Goal: Information Seeking & Learning: Learn about a topic

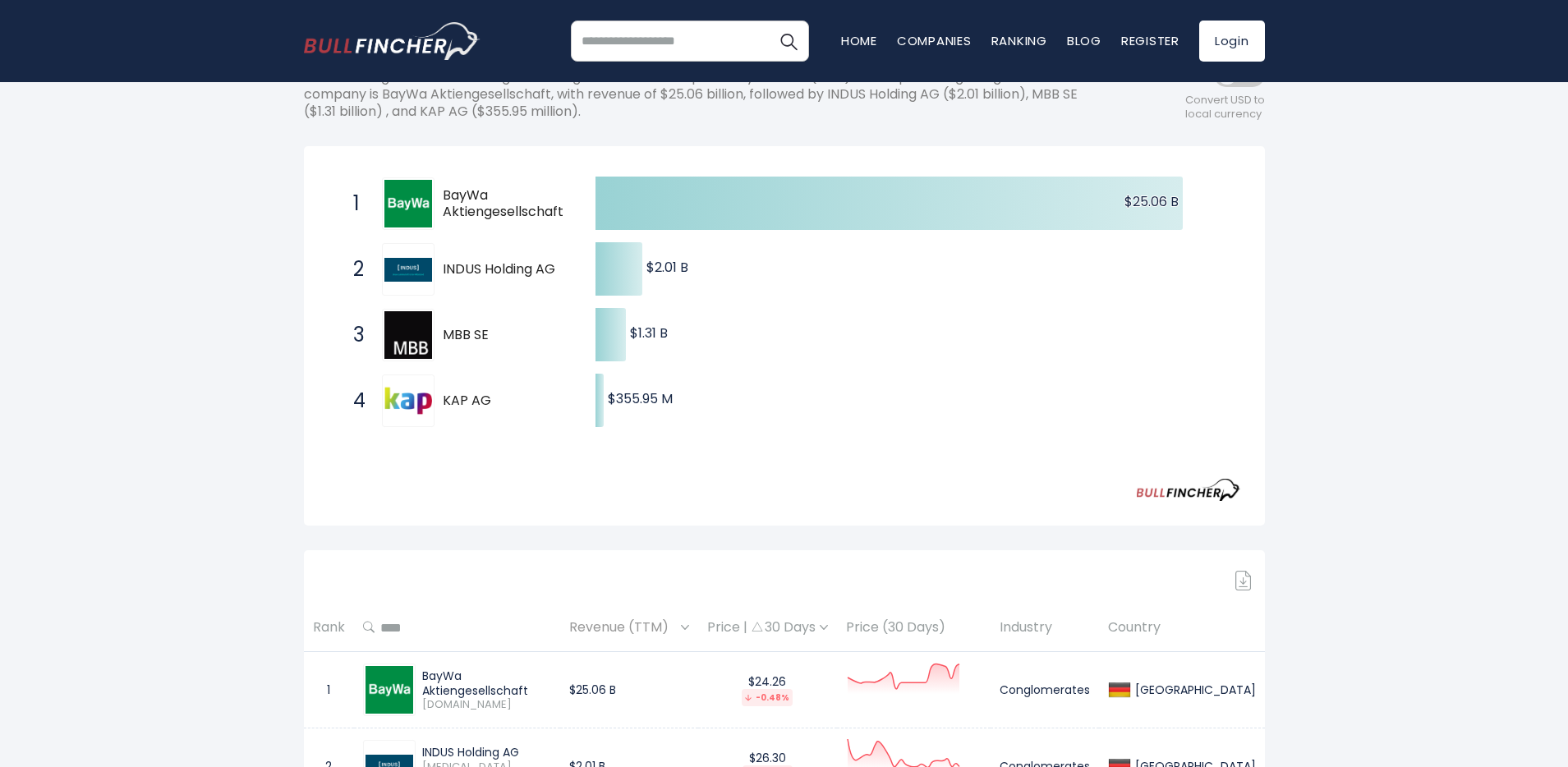
scroll to position [192, 0]
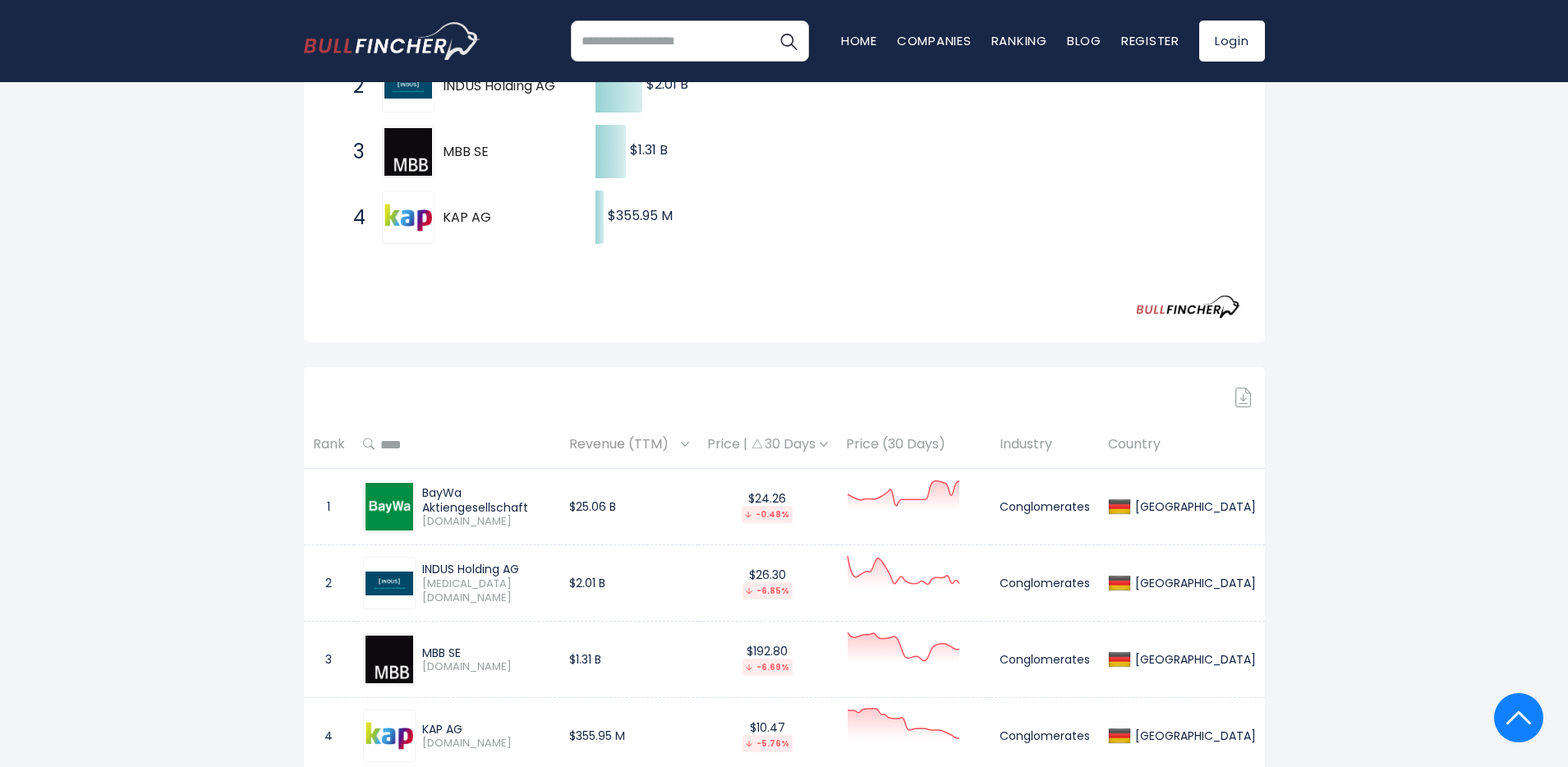
scroll to position [265, 0]
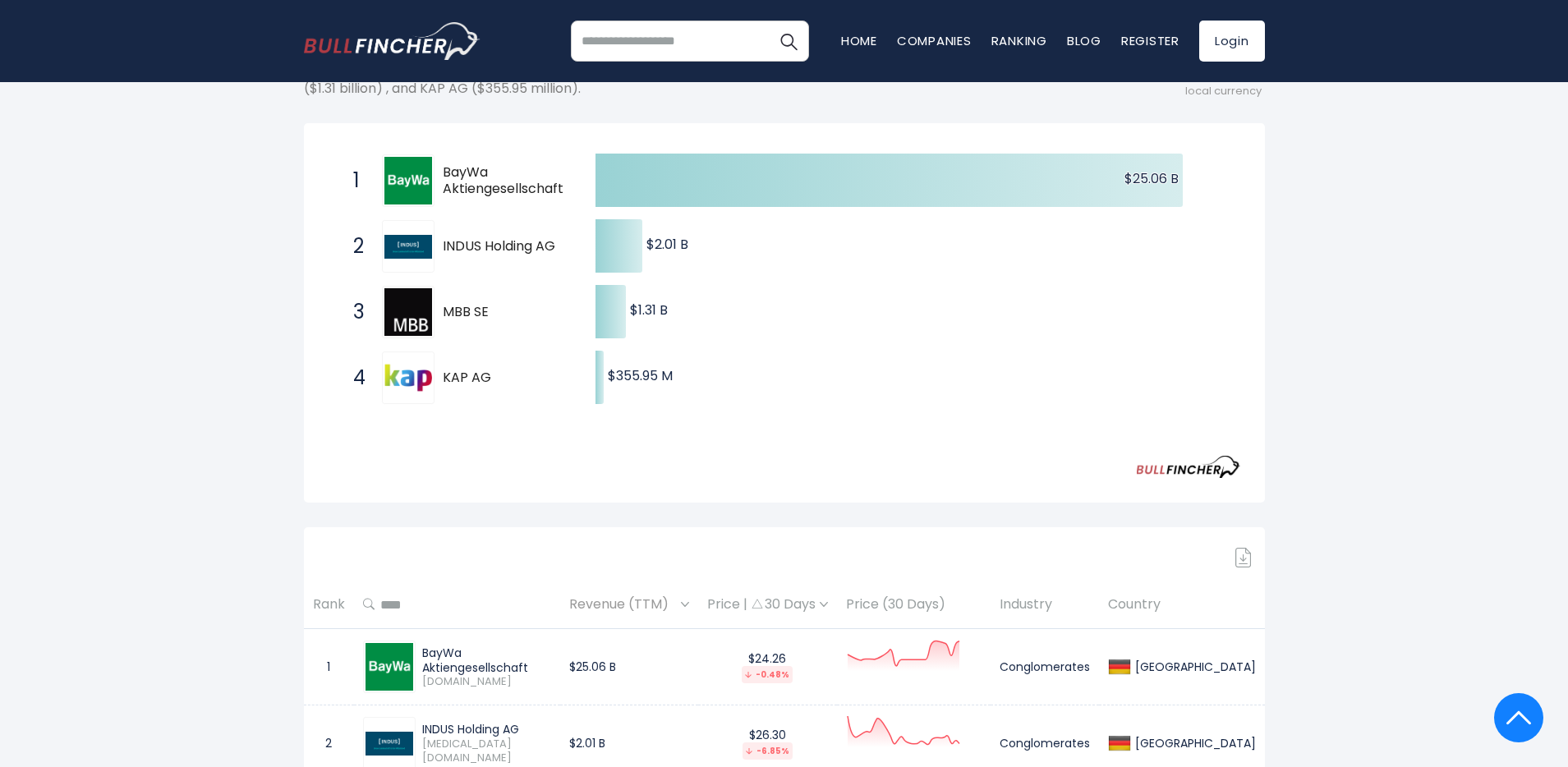
click at [456, 314] on span "MBB SE" at bounding box center [505, 313] width 124 height 17
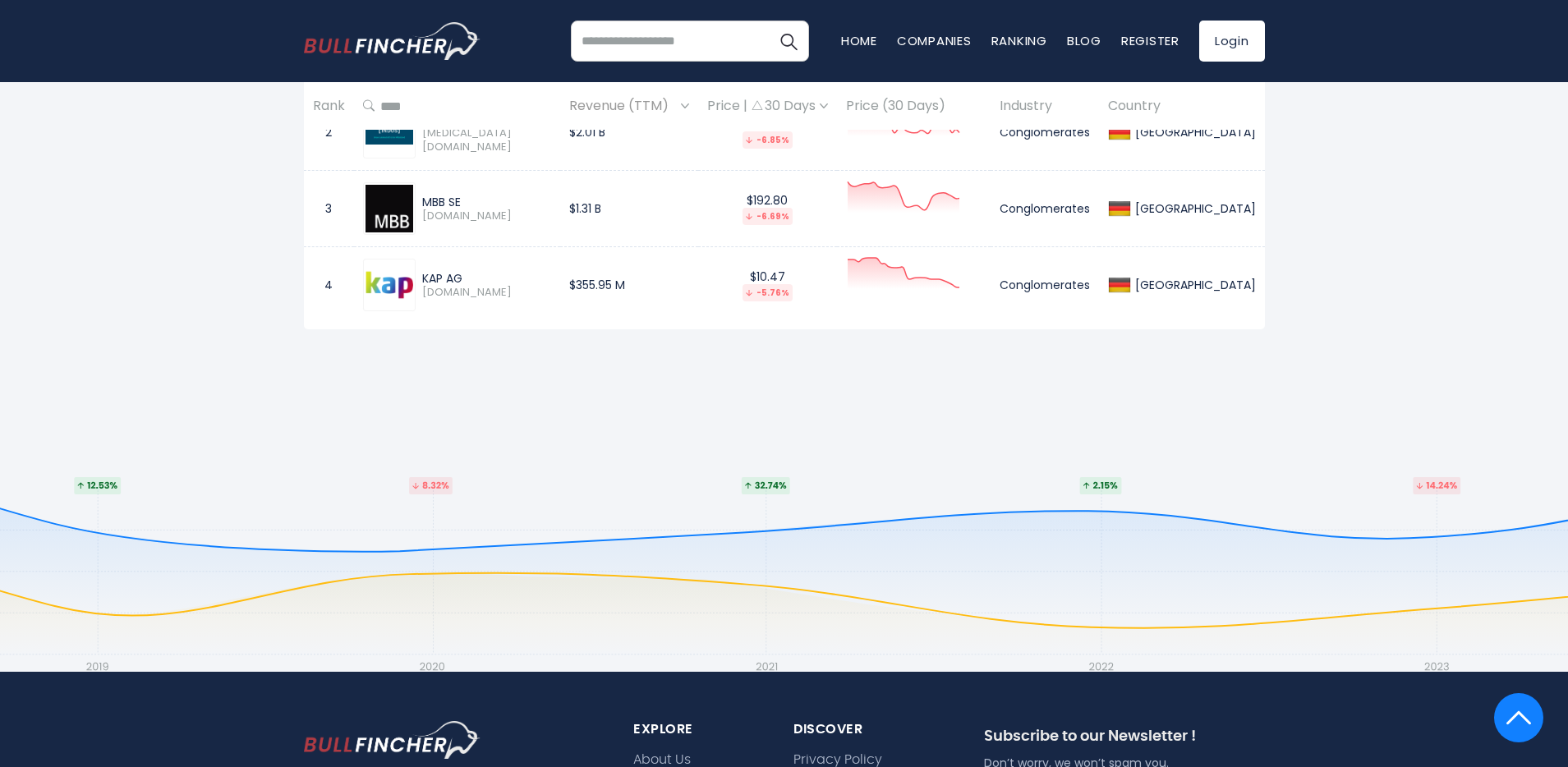
click at [444, 203] on div "MBB SE" at bounding box center [486, 201] width 129 height 14
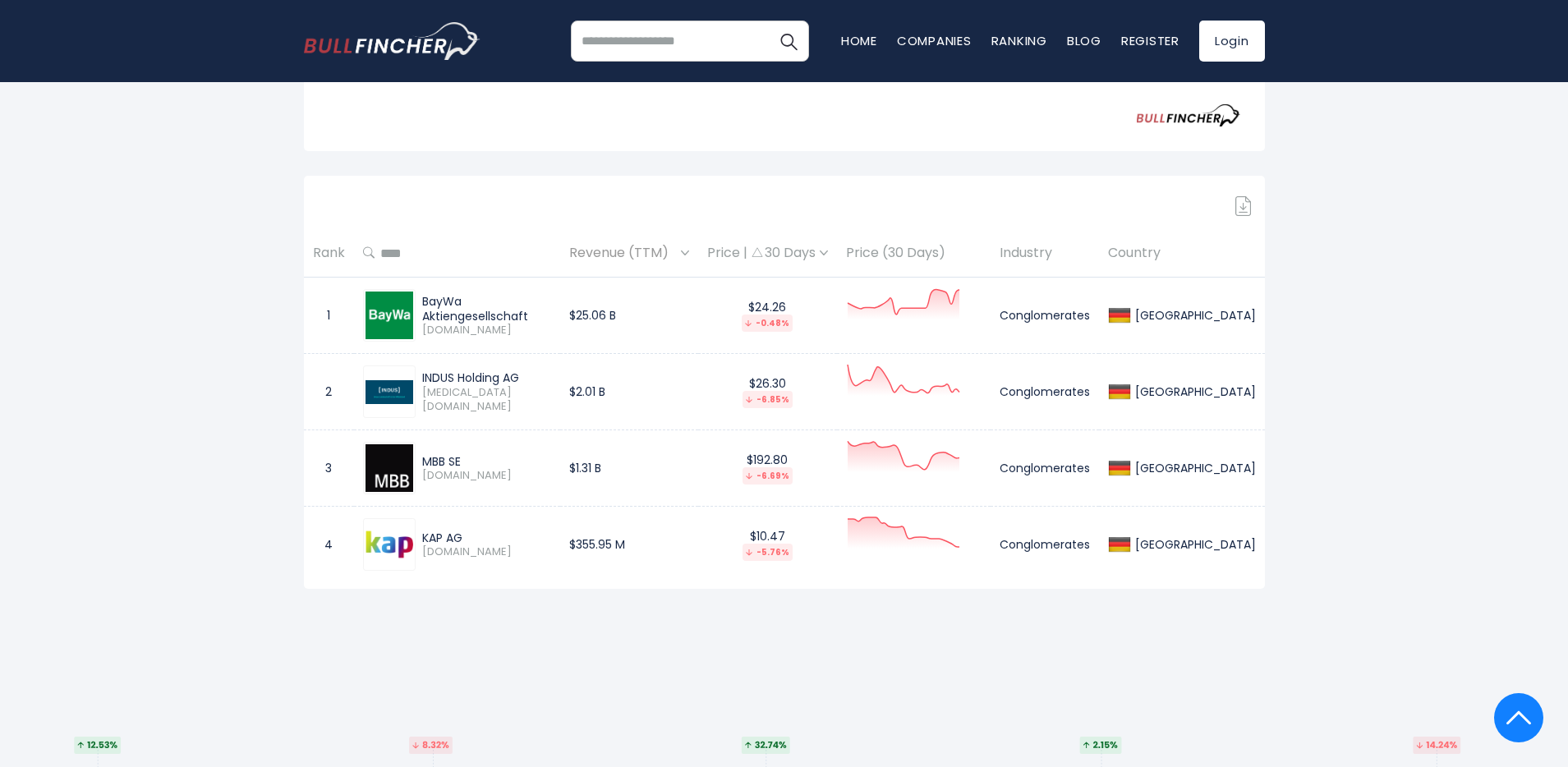
scroll to position [620, 0]
